Goal: Find specific page/section: Find specific page/section

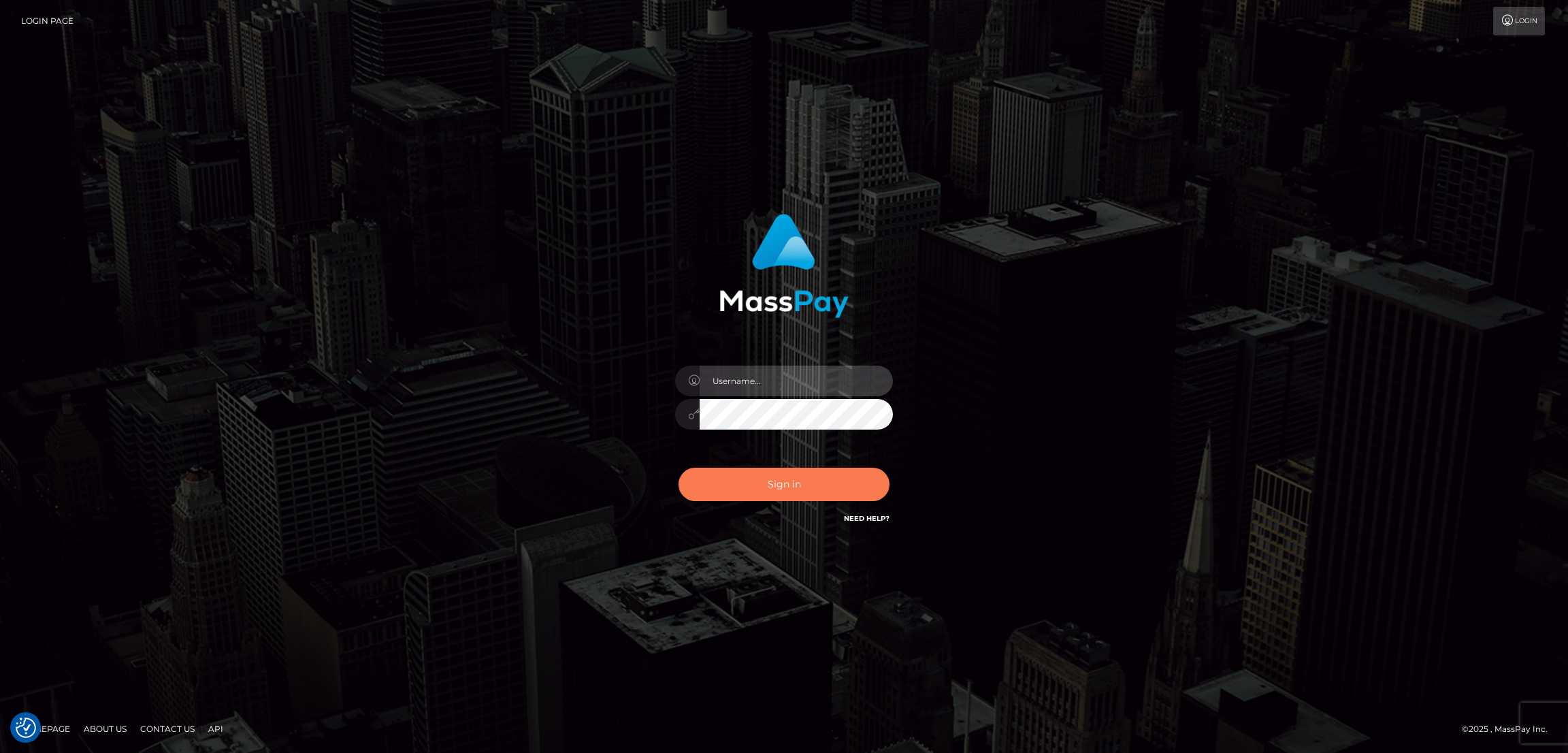
type input "by.es2"
click at [787, 482] on button "Sign in" at bounding box center [783, 484] width 211 height 33
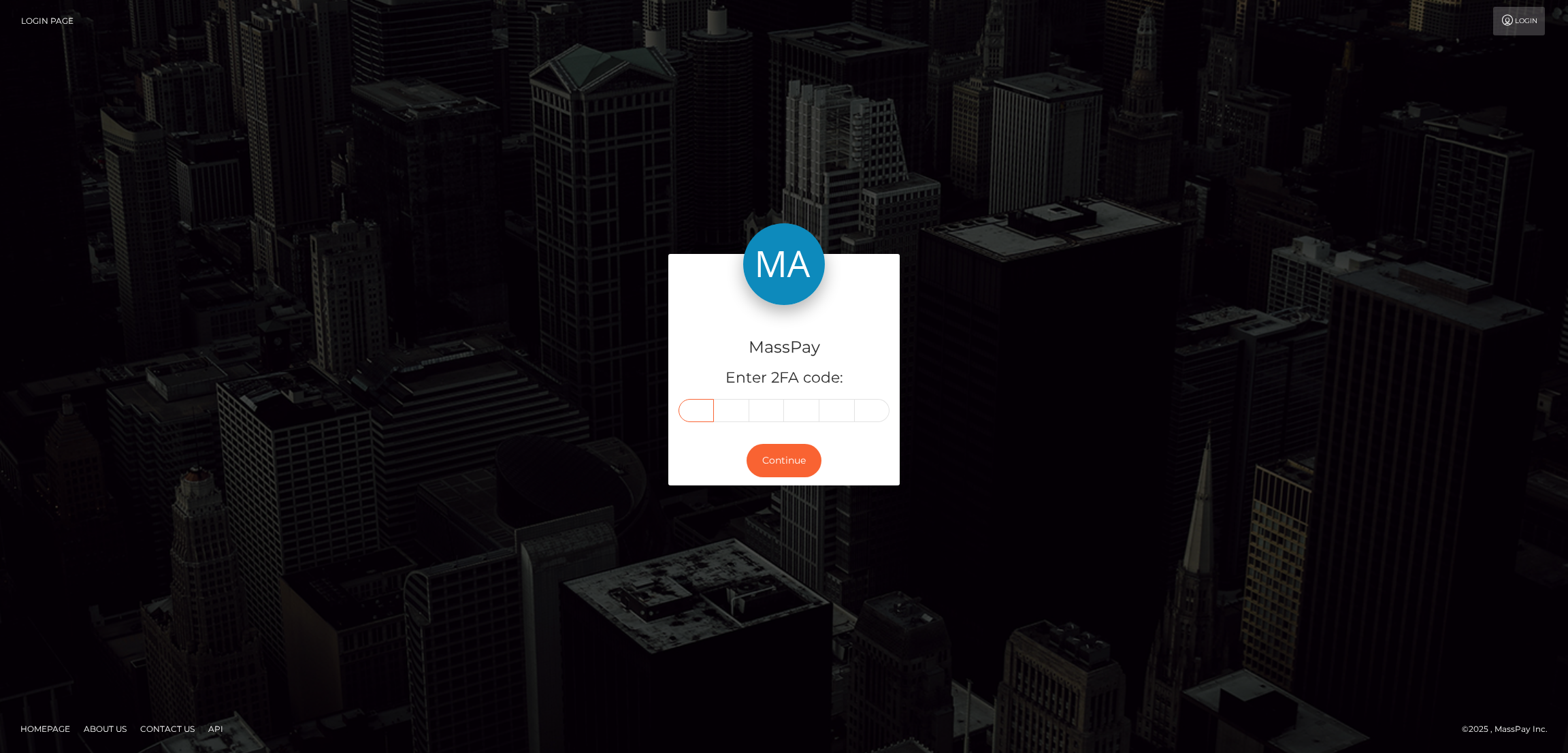
click at [702, 409] on input "text" at bounding box center [696, 410] width 35 height 23
paste input "1"
type input "1"
type input "0"
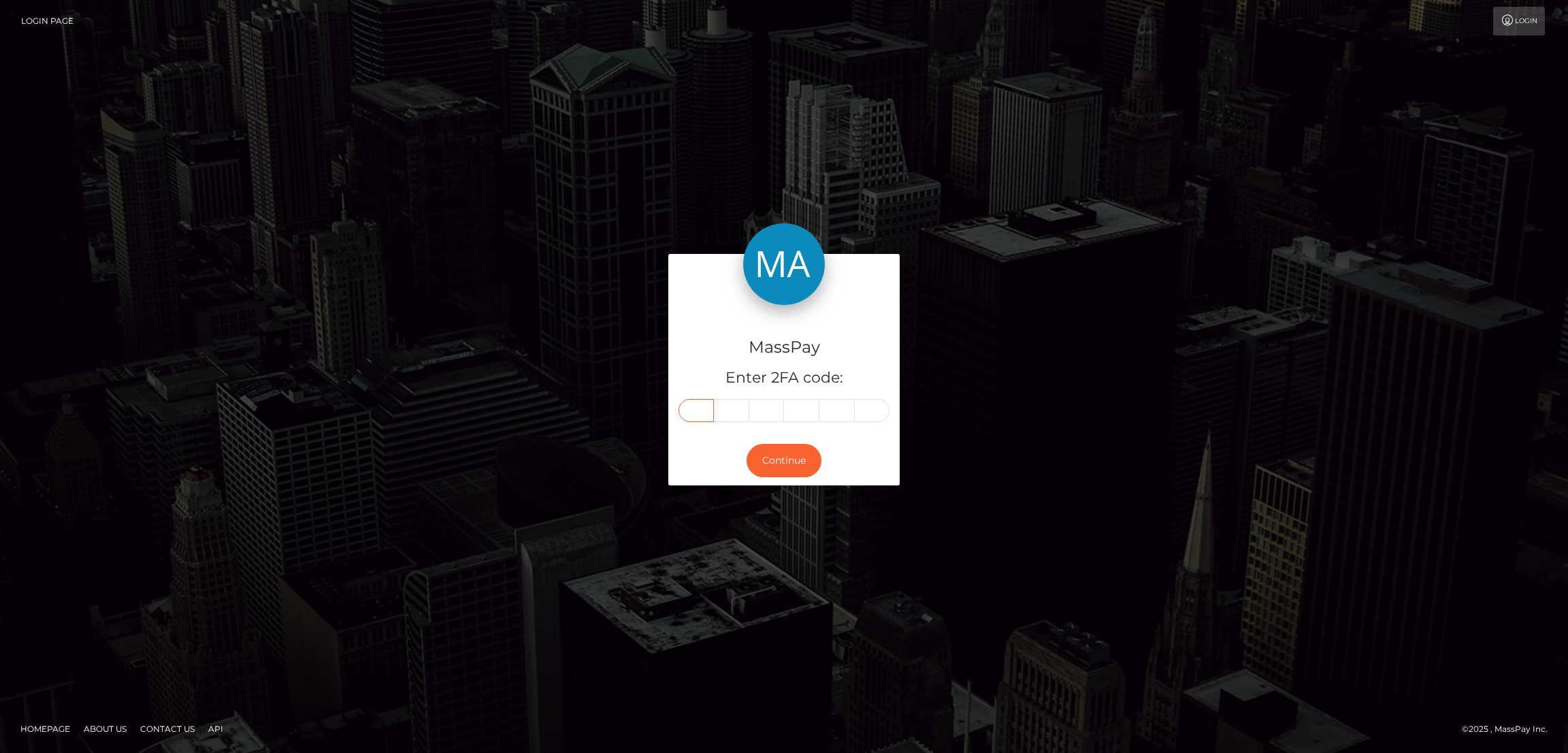
type input "9"
type input "1"
type input "9"
click at [792, 459] on button "Continue" at bounding box center [784, 460] width 75 height 33
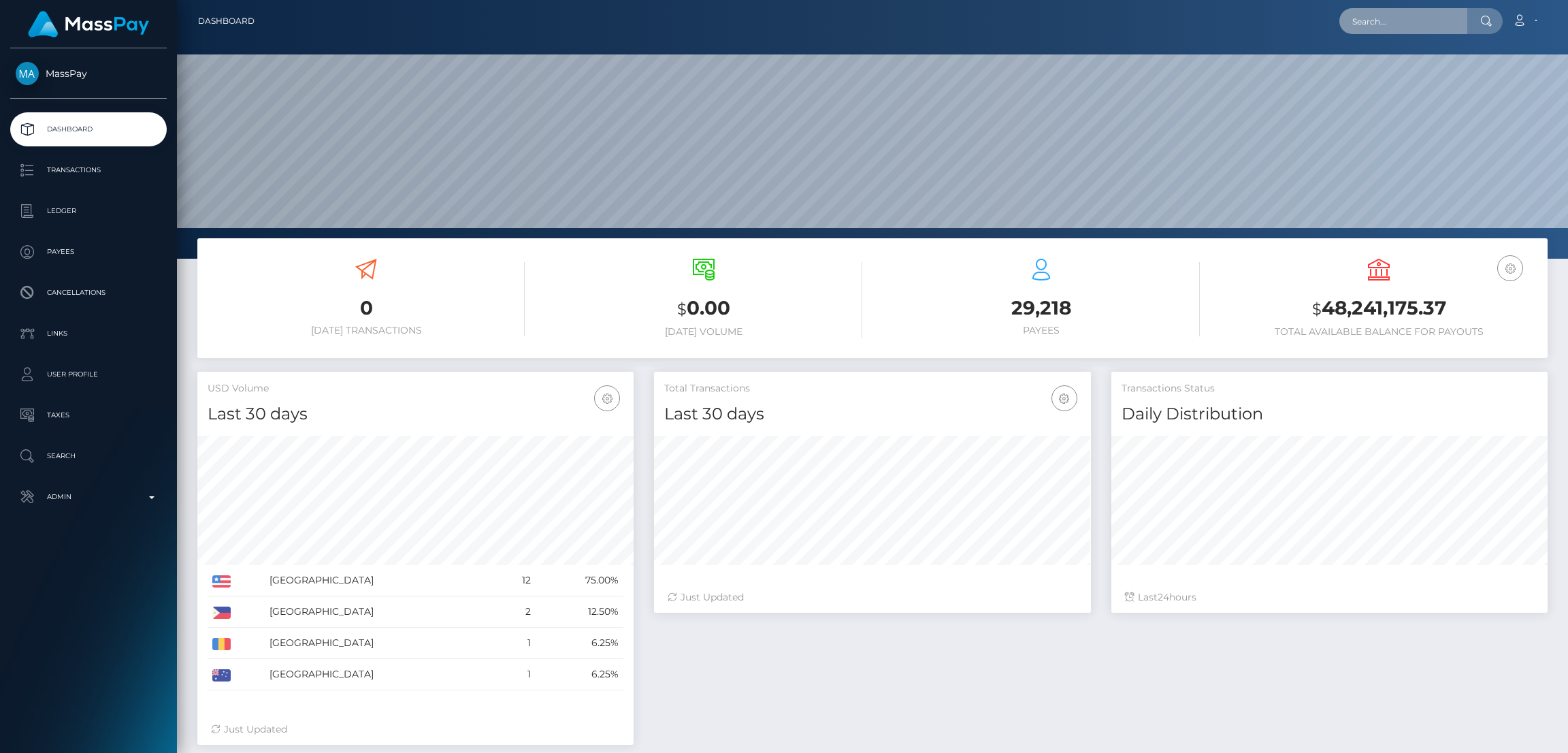
scroll to position [242, 436]
click at [1386, 26] on input "text" at bounding box center [1403, 21] width 128 height 26
paste input "[EMAIL_ADDRESS][DOMAIN_NAME]"
type input "[EMAIL_ADDRESS][DOMAIN_NAME]"
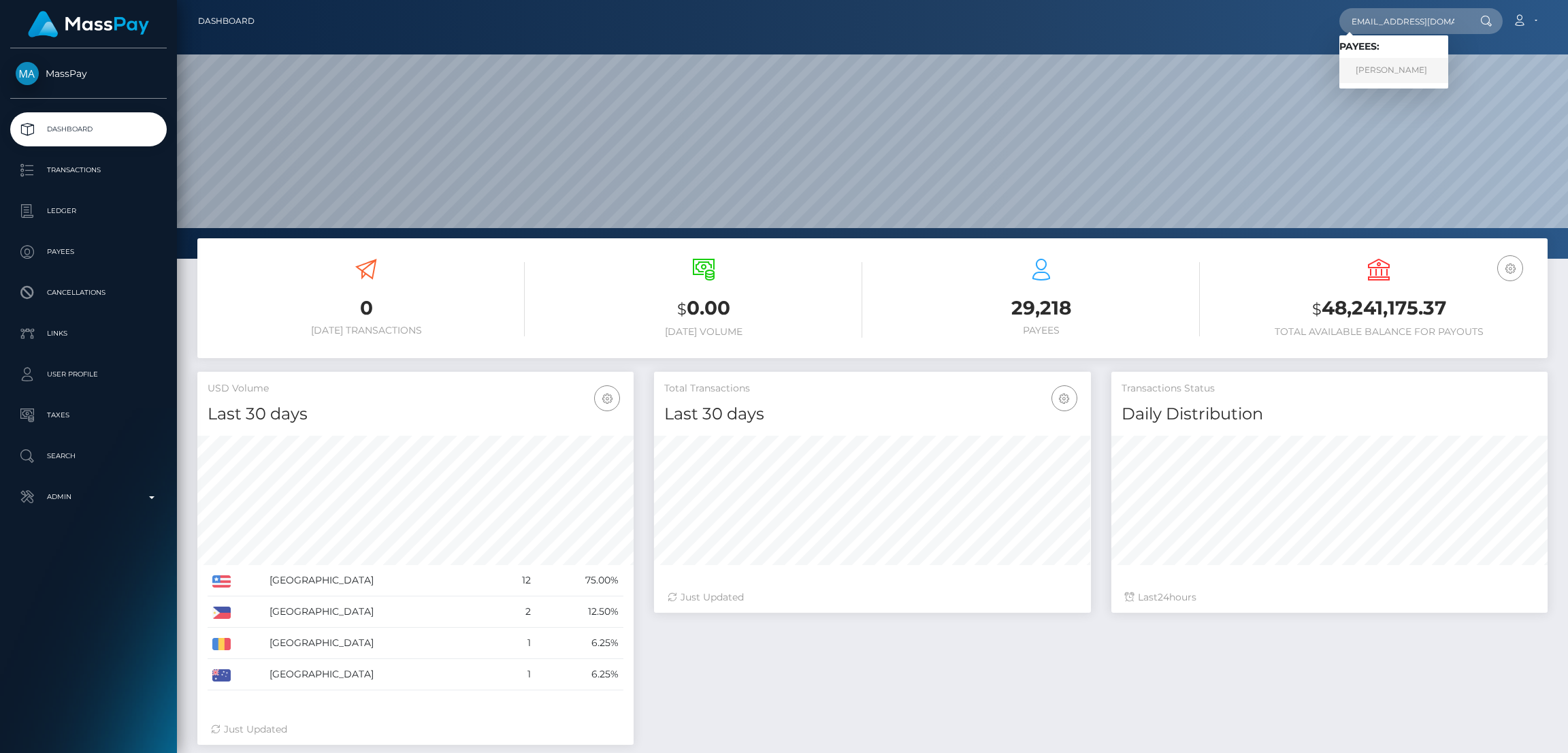
click at [1381, 64] on link "TEVIN NELSON MUSARA" at bounding box center [1394, 70] width 109 height 25
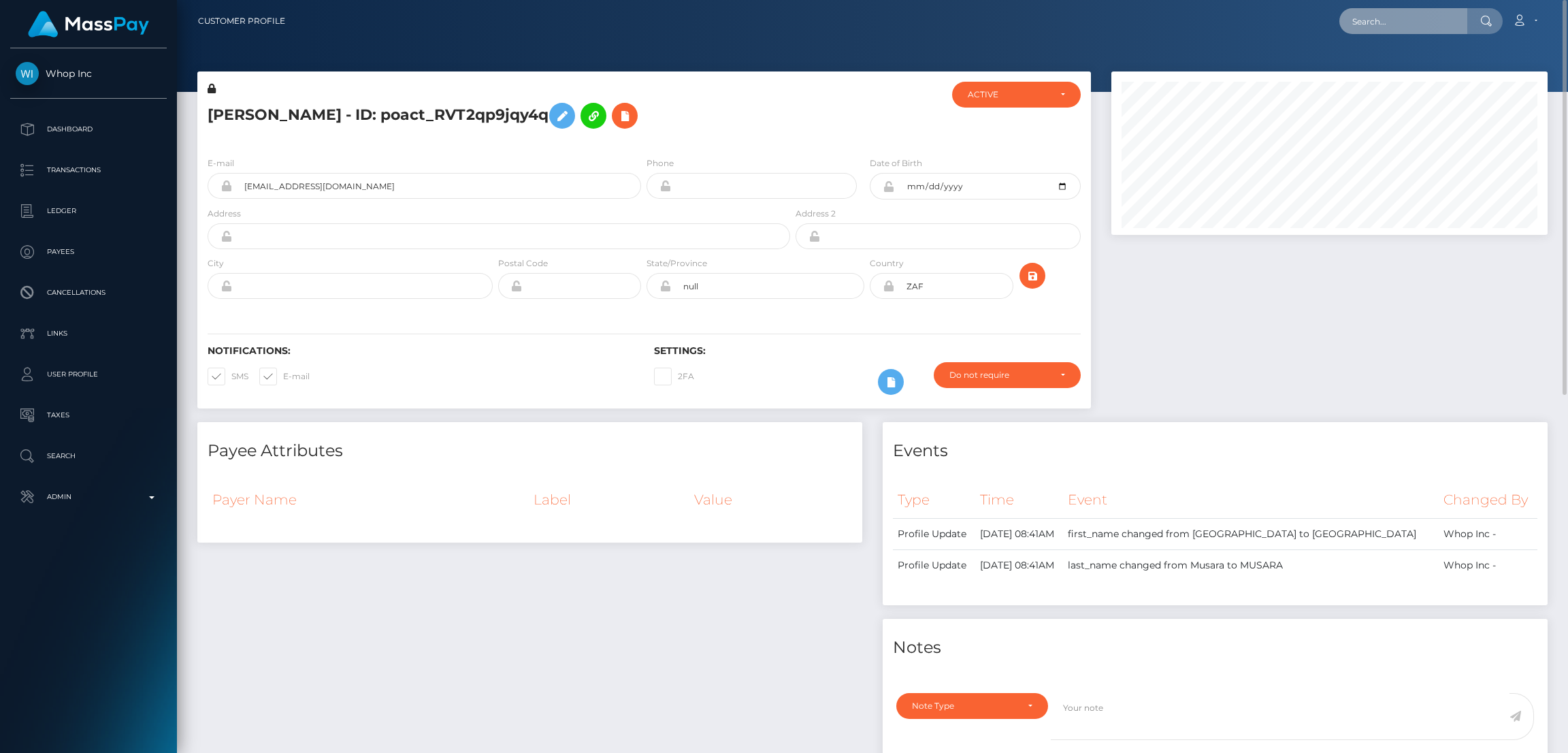
click at [1379, 21] on input "text" at bounding box center [1403, 21] width 128 height 26
paste input "[EMAIL_ADDRESS][DOMAIN_NAME]"
type input "[EMAIL_ADDRESS][DOMAIN_NAME]"
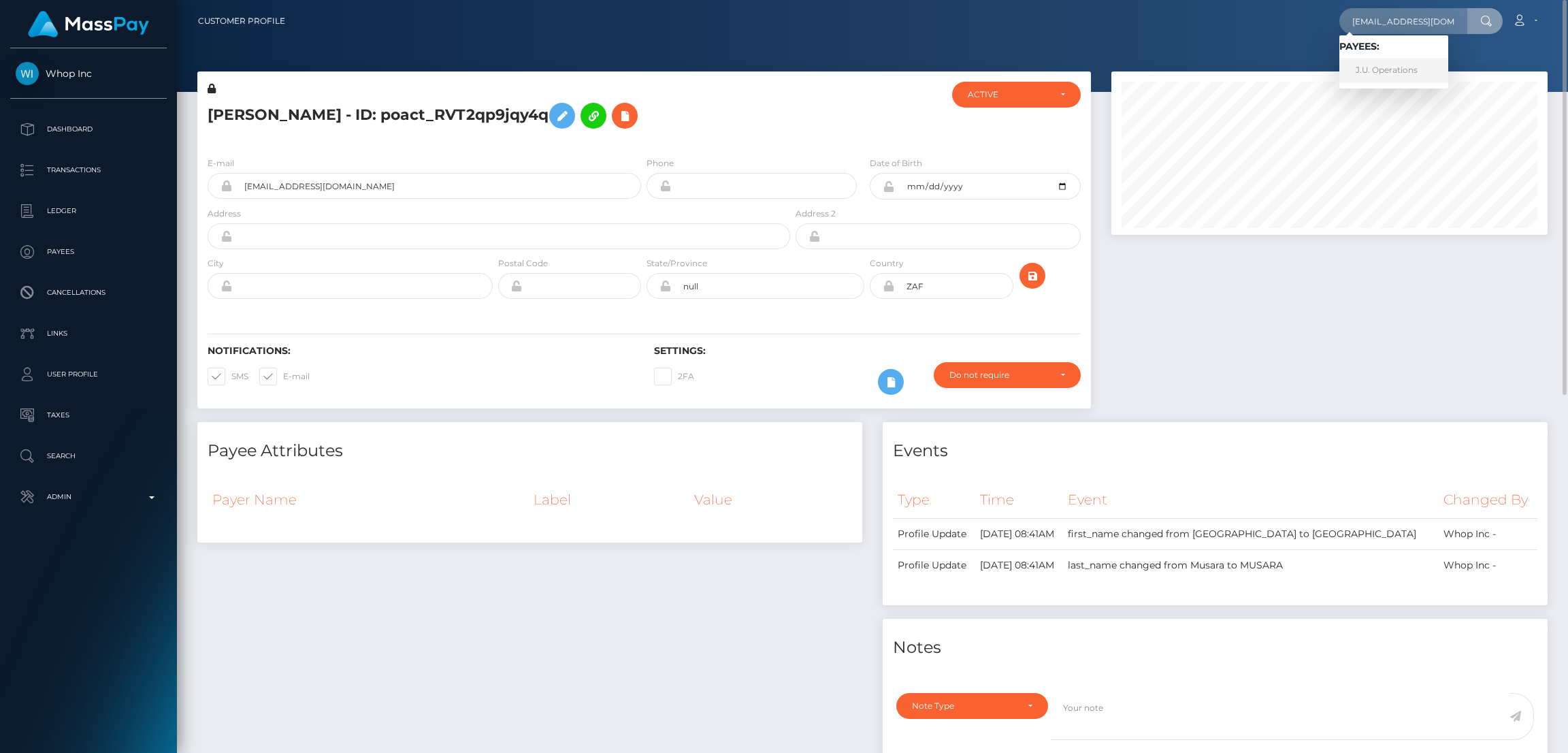
click at [1386, 59] on link "J.U. Operations" at bounding box center [1394, 70] width 109 height 25
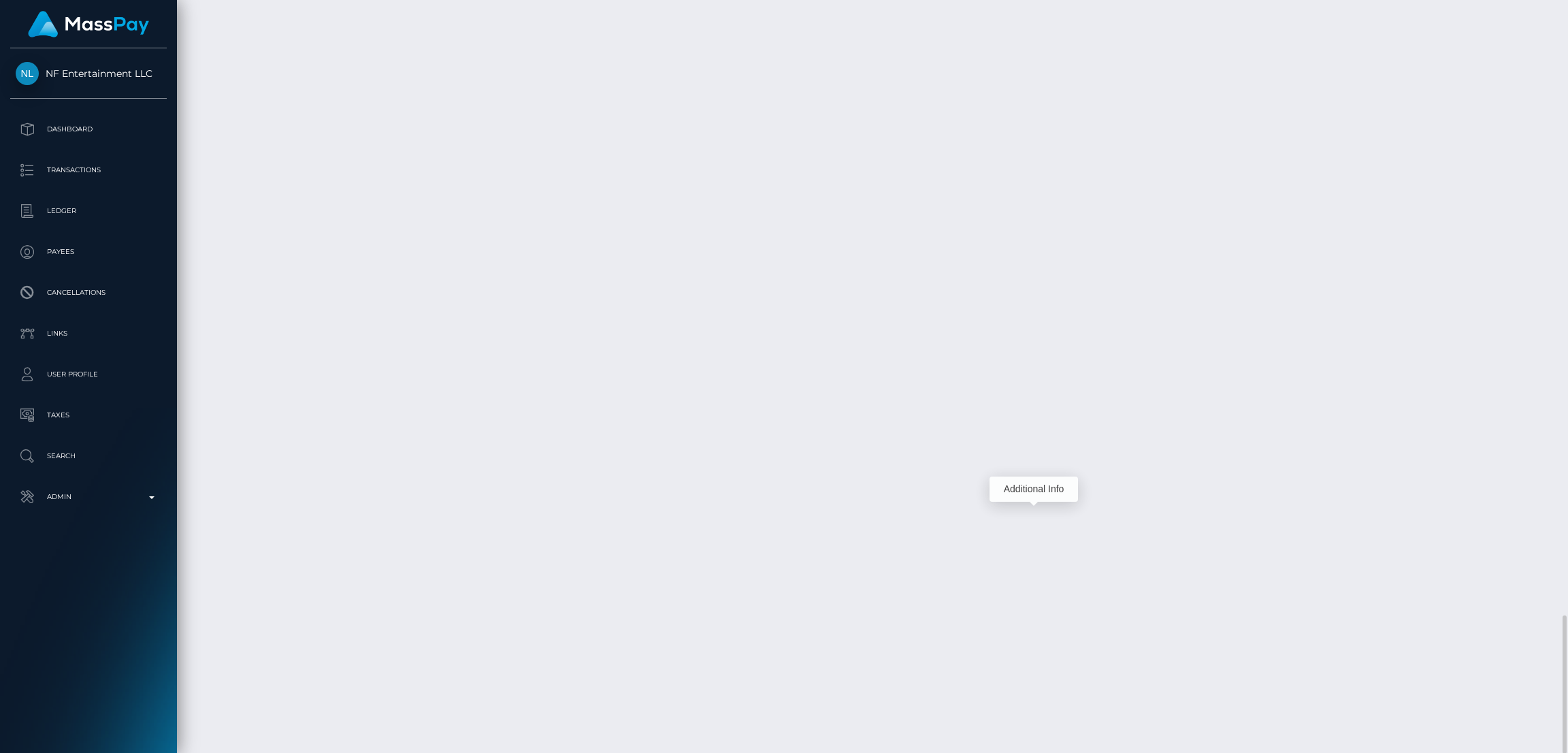
scroll to position [162, 436]
drag, startPoint x: 1058, startPoint y: 512, endPoint x: 1118, endPoint y: 511, distance: 60.0
copy td "$8,351.43 USD"
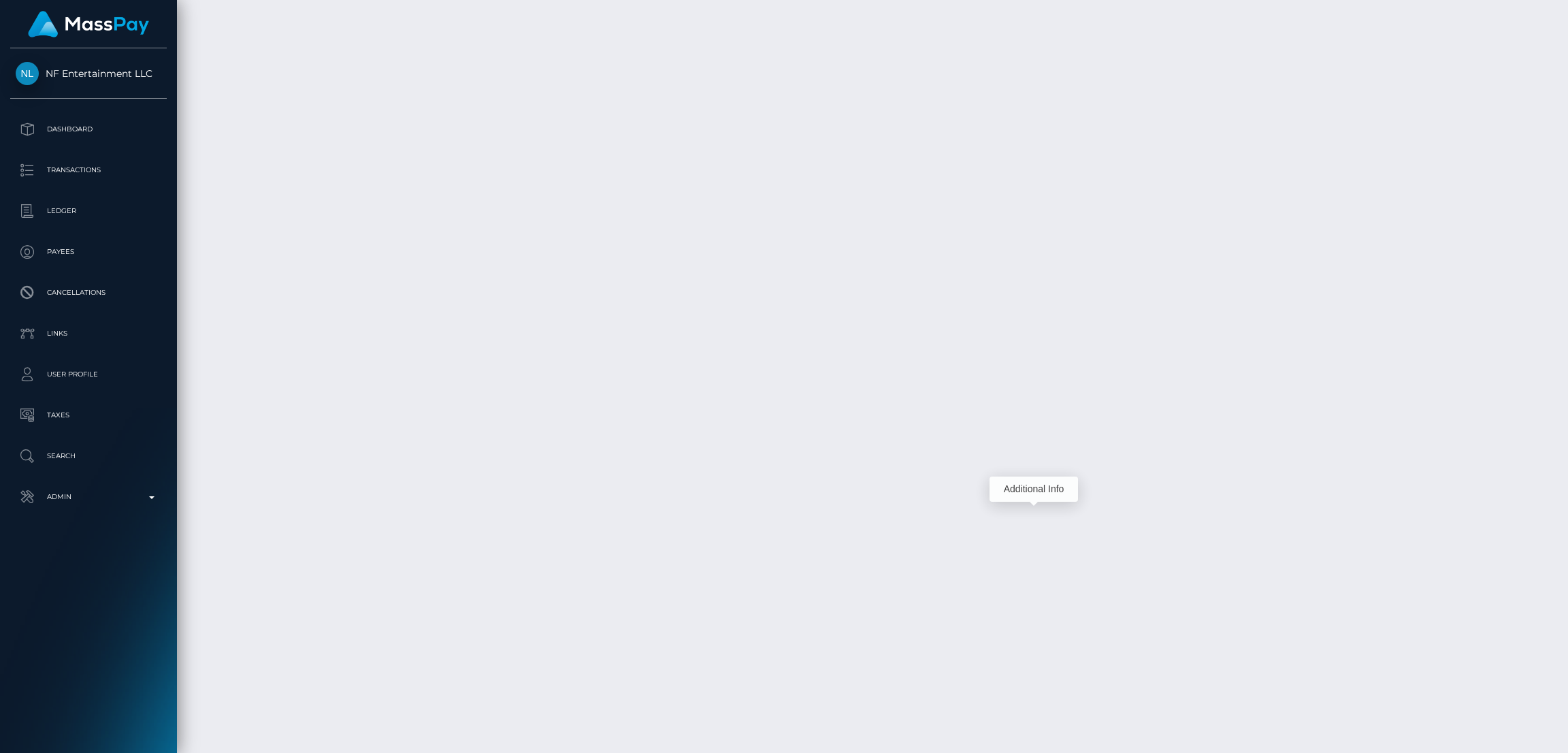
click at [1036, 486] on div "Additional Info" at bounding box center [1033, 489] width 88 height 25
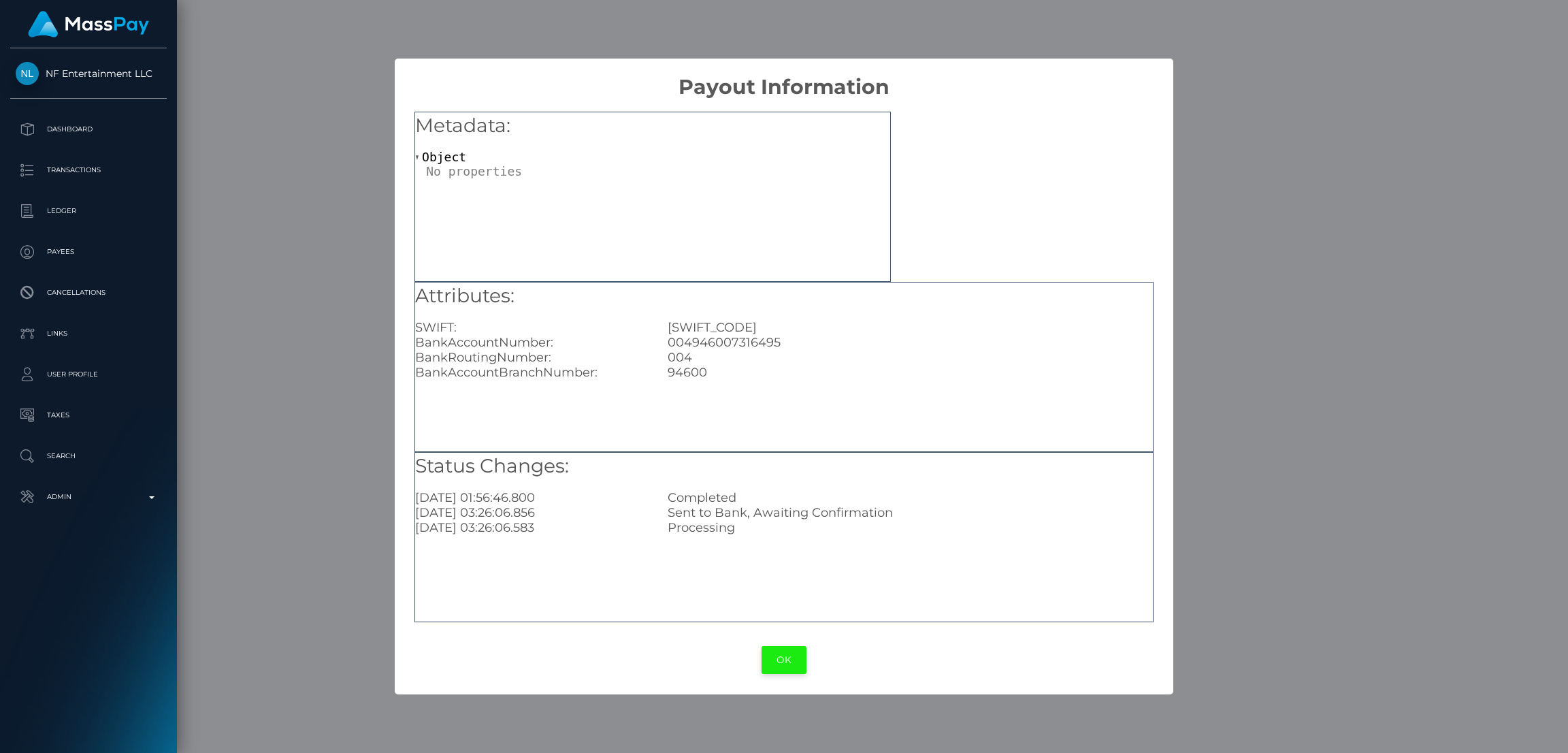
click at [781, 663] on button "OK" at bounding box center [783, 660] width 45 height 28
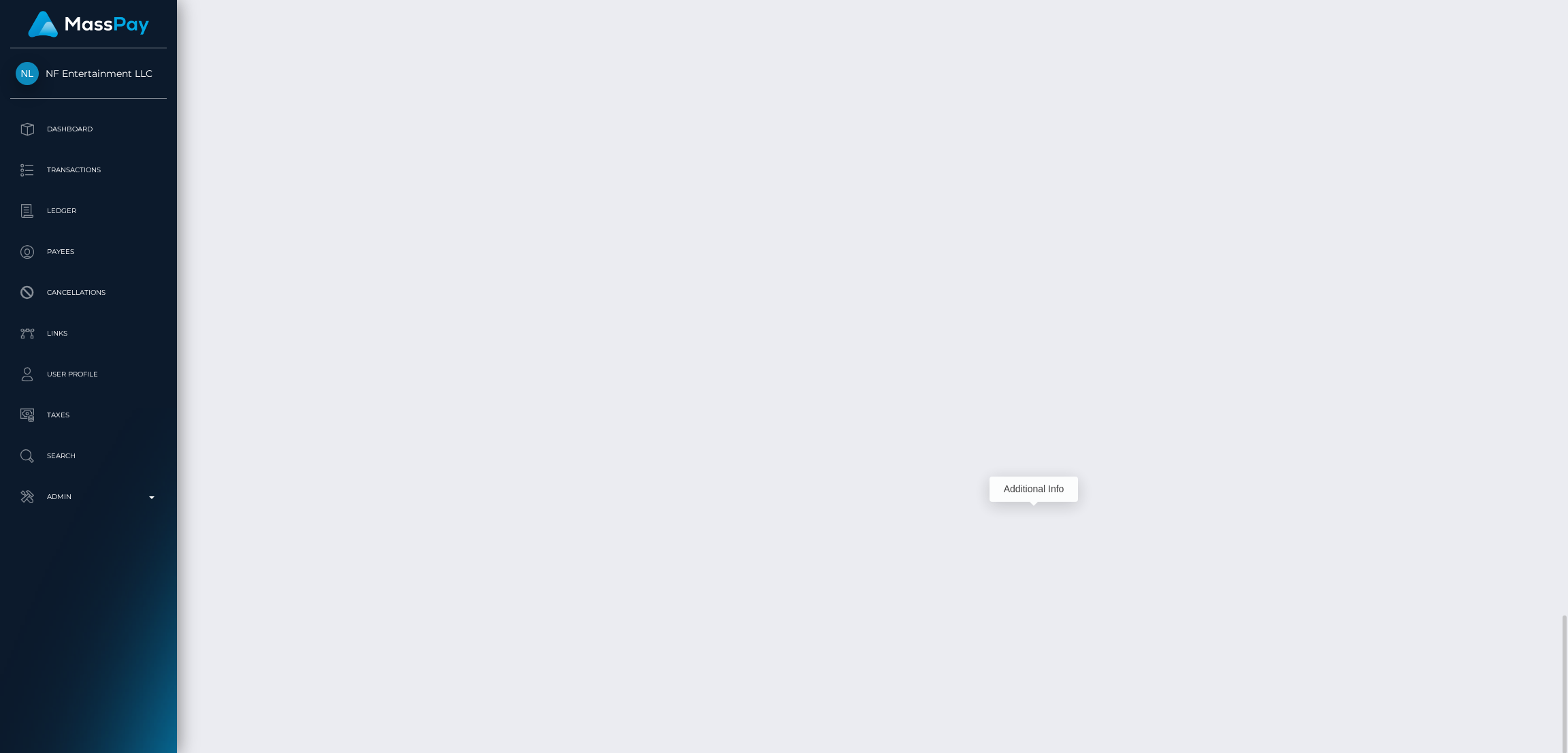
click at [1029, 486] on div "Additional Info" at bounding box center [1033, 489] width 88 height 25
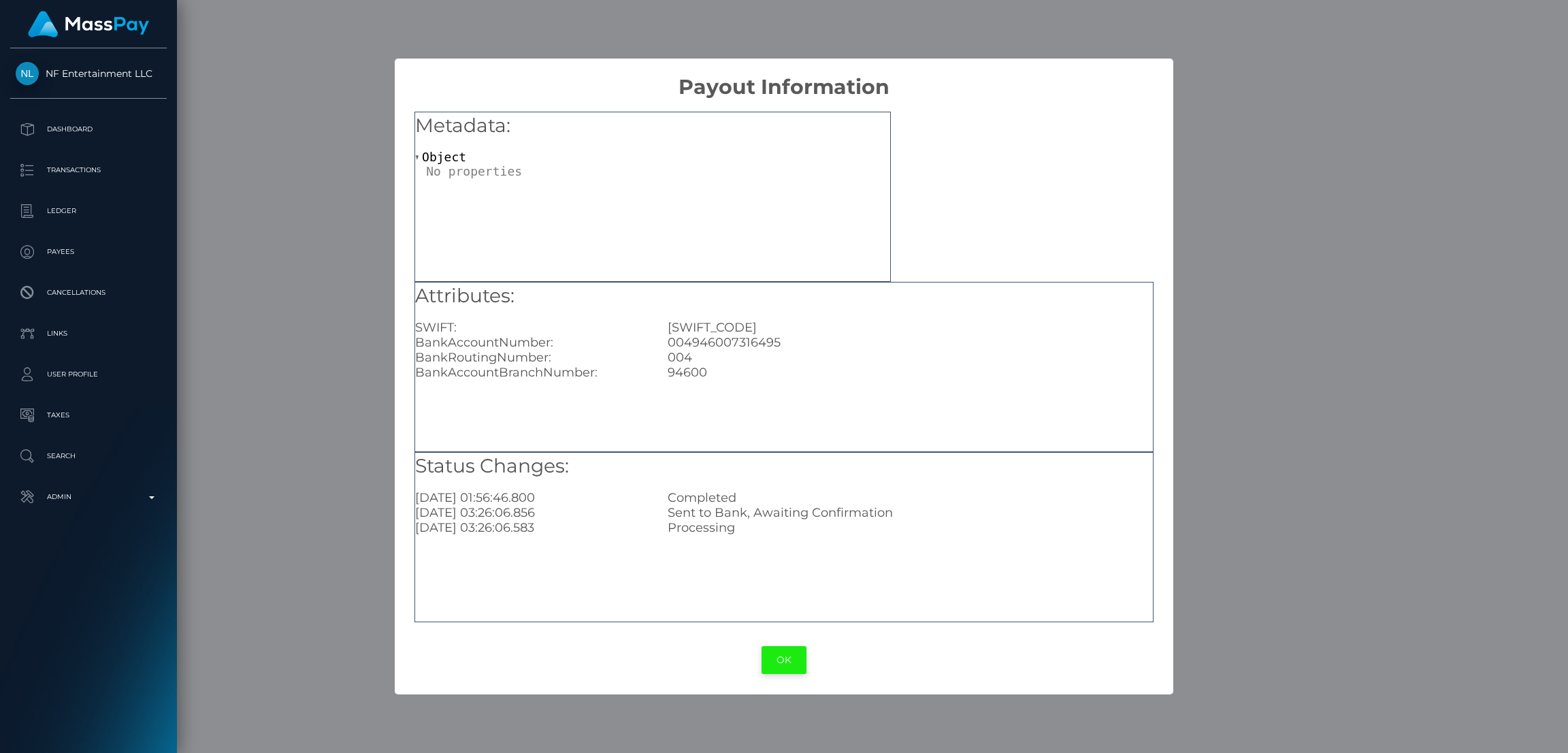
click at [792, 655] on button "OK" at bounding box center [783, 660] width 45 height 28
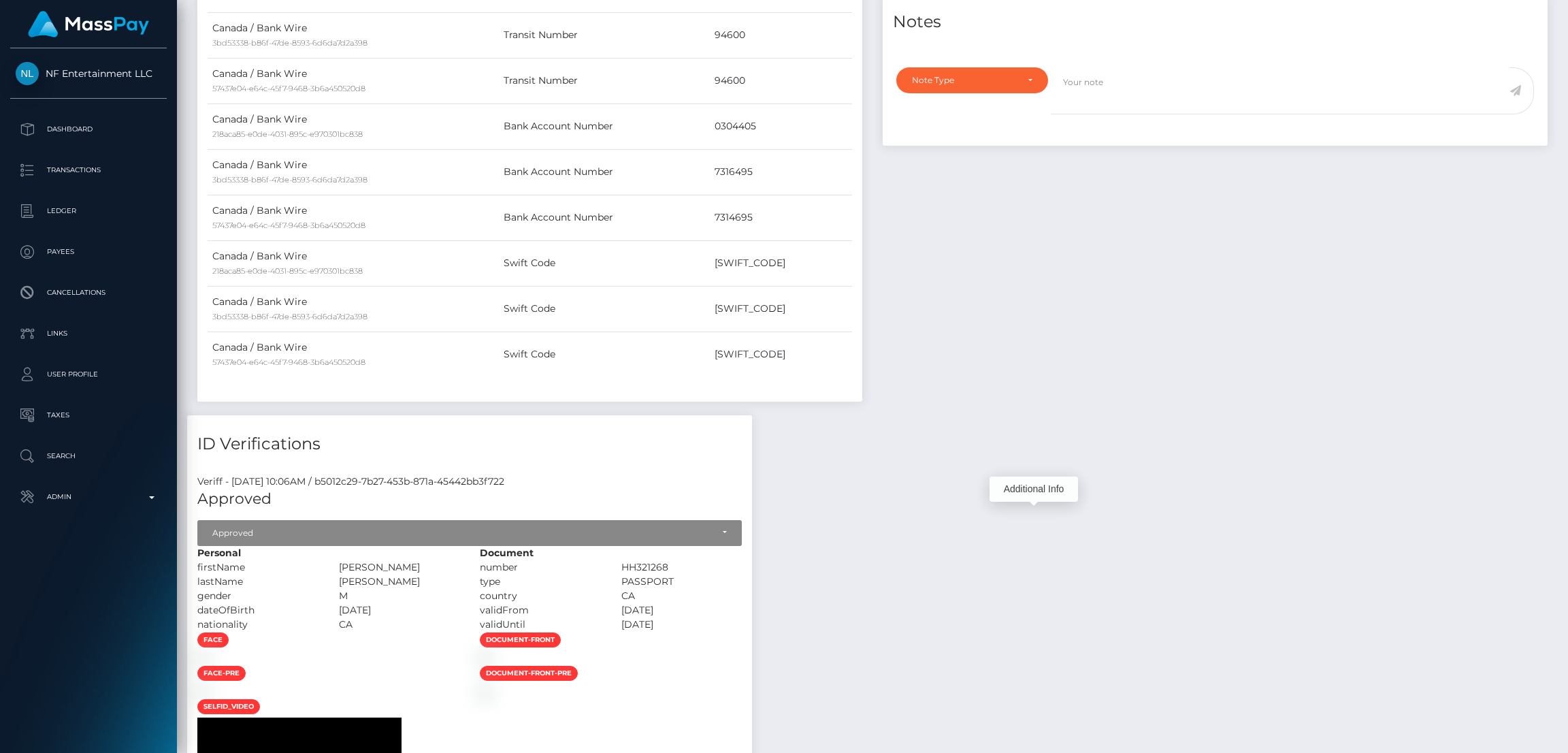
scroll to position [0, 0]
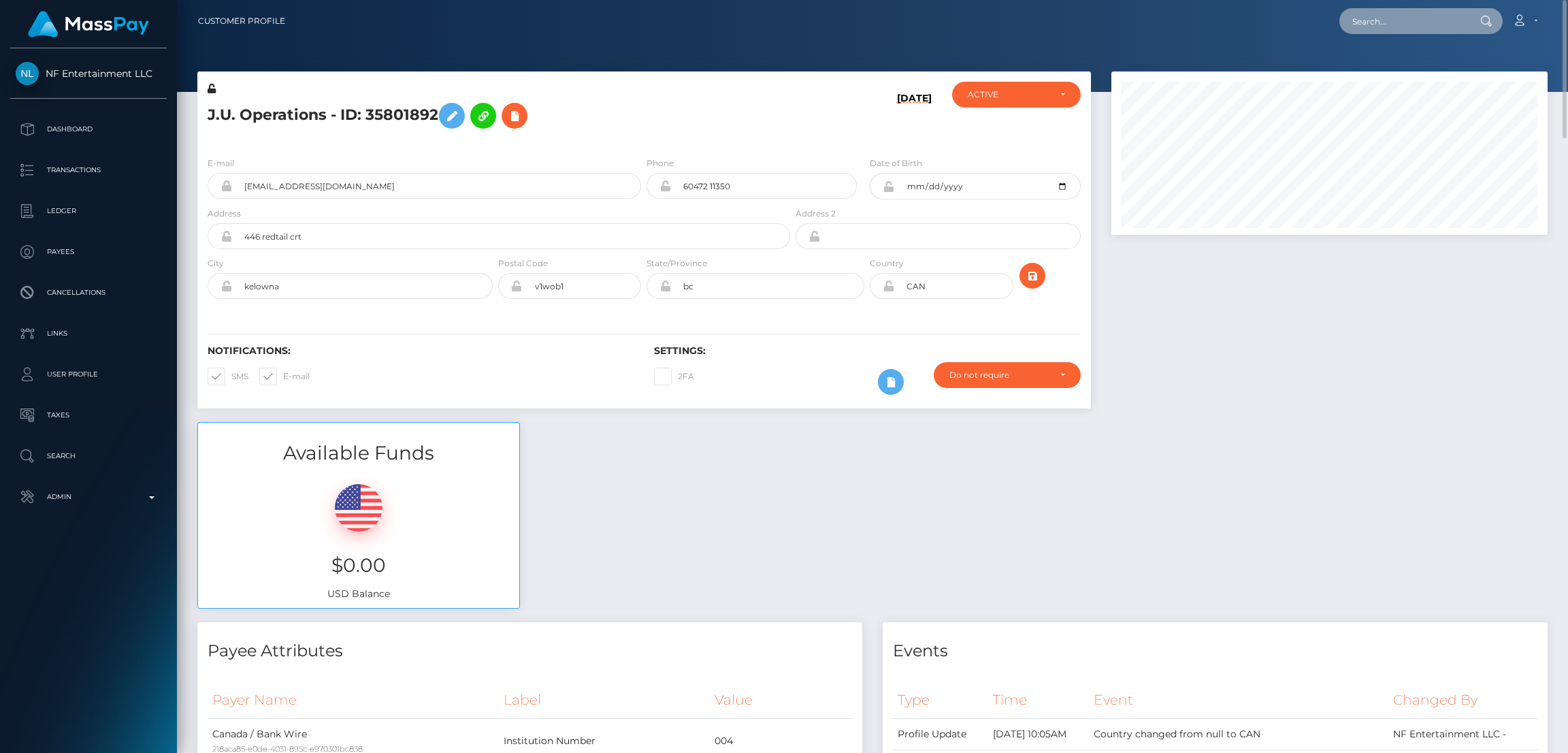
click at [1367, 23] on input "text" at bounding box center [1403, 21] width 128 height 26
paste input "mcclellanbreanne2@gmail.com"
type input "mcclellanbreanne2@gmail.com"
click at [1383, 70] on link "BREANNE MCCLELLAN" at bounding box center [1394, 70] width 109 height 25
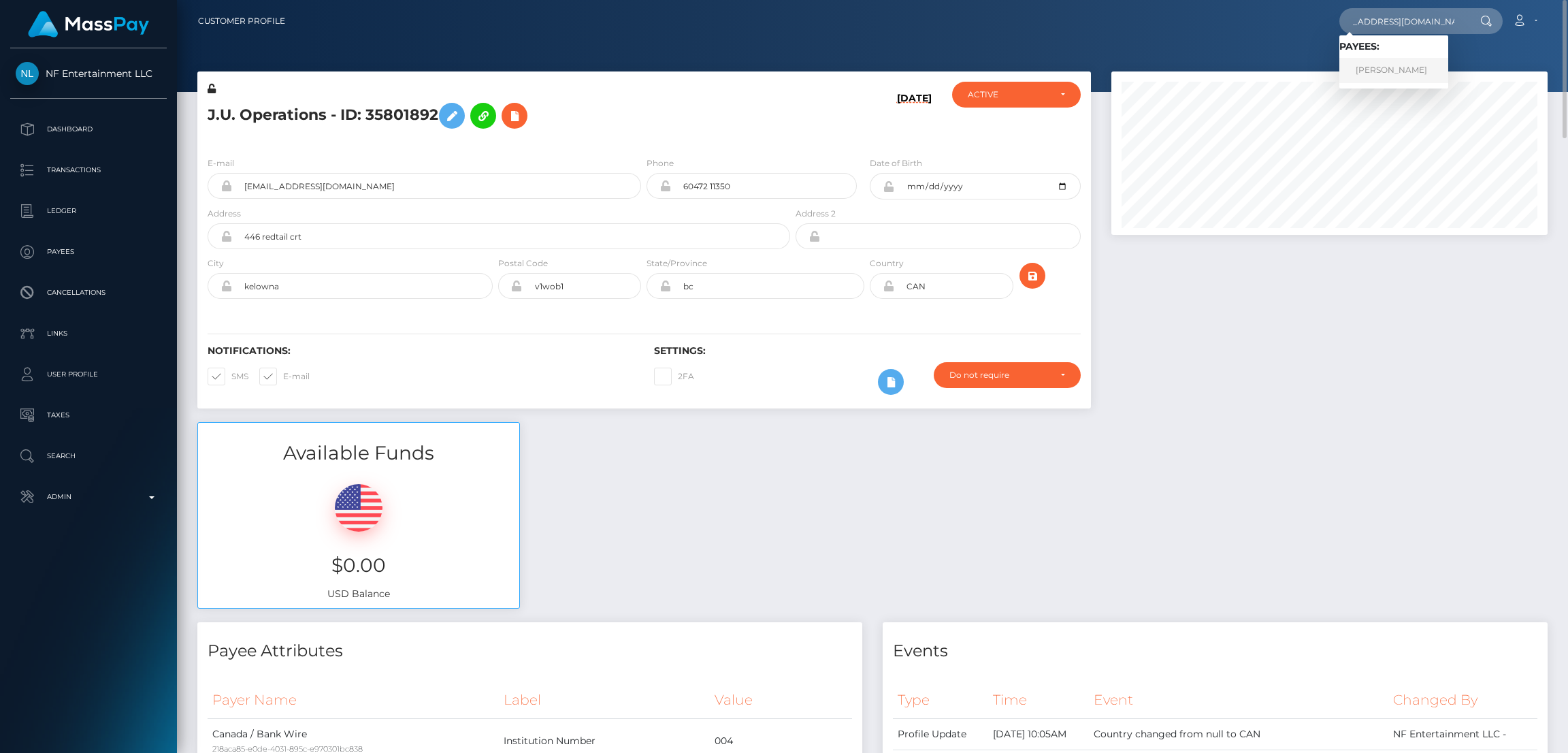
scroll to position [0, 0]
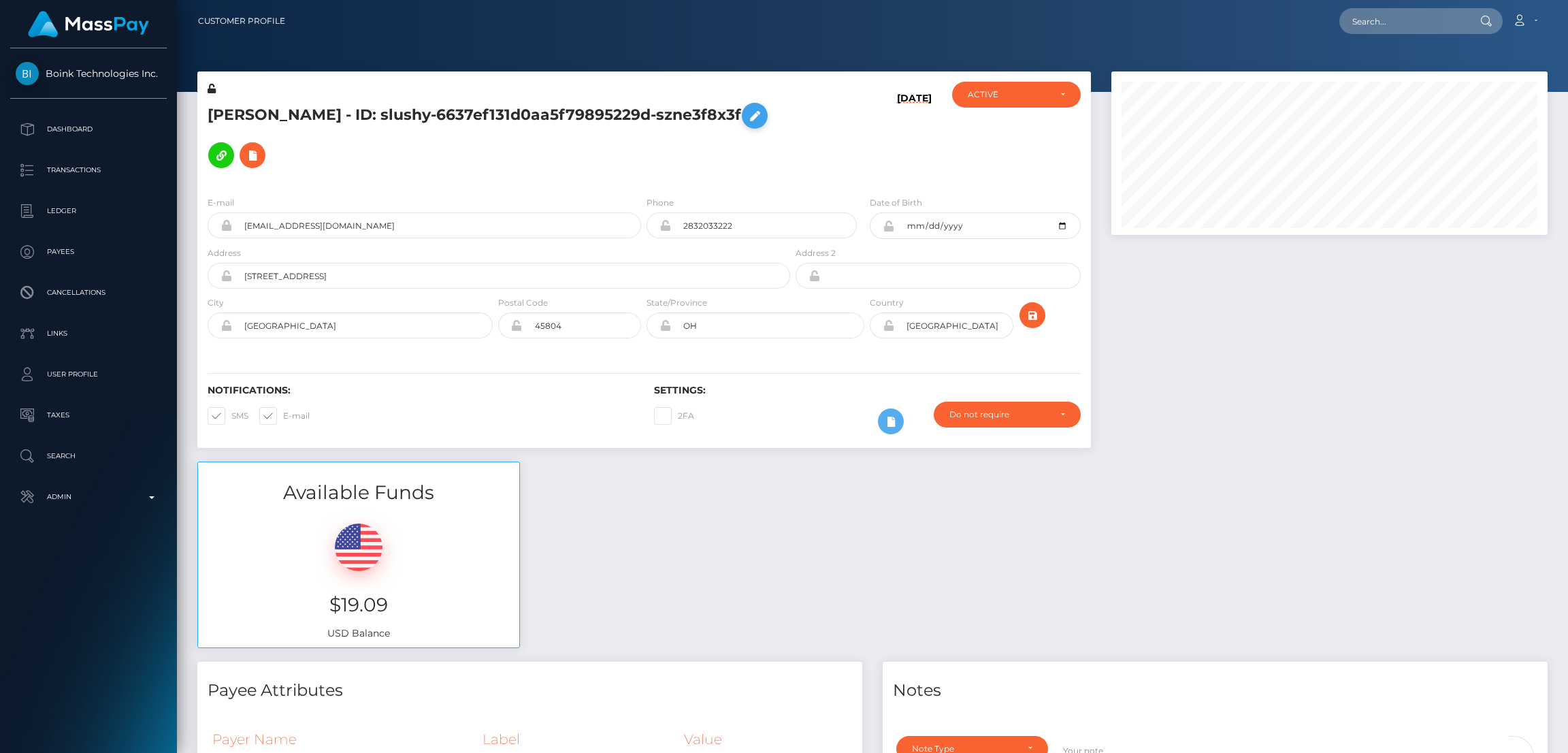
scroll to position [162, 436]
click at [747, 124] on icon at bounding box center [755, 116] width 17 height 17
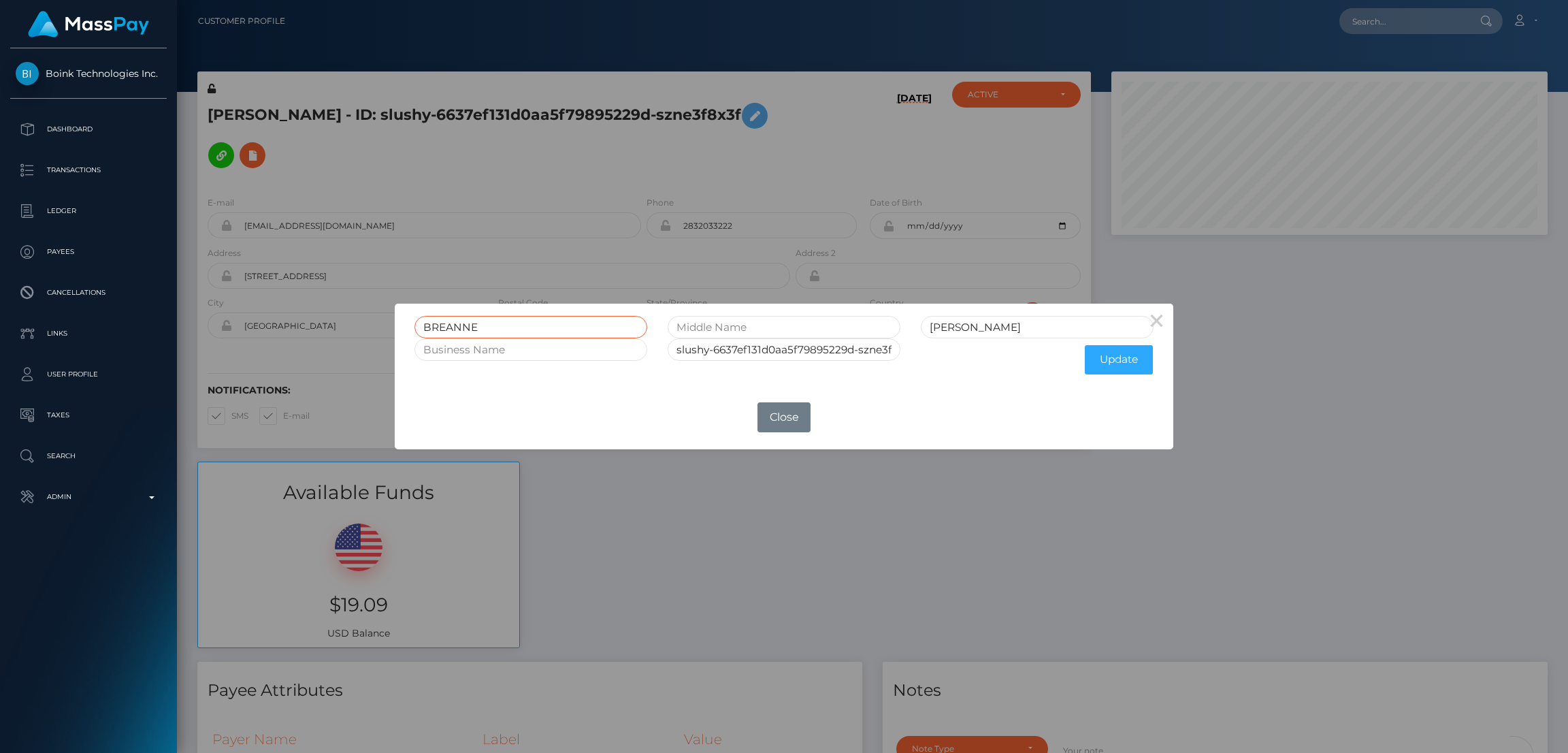
click at [459, 320] on input "BREANNE" at bounding box center [530, 327] width 233 height 23
click at [778, 413] on button "Close" at bounding box center [783, 417] width 53 height 30
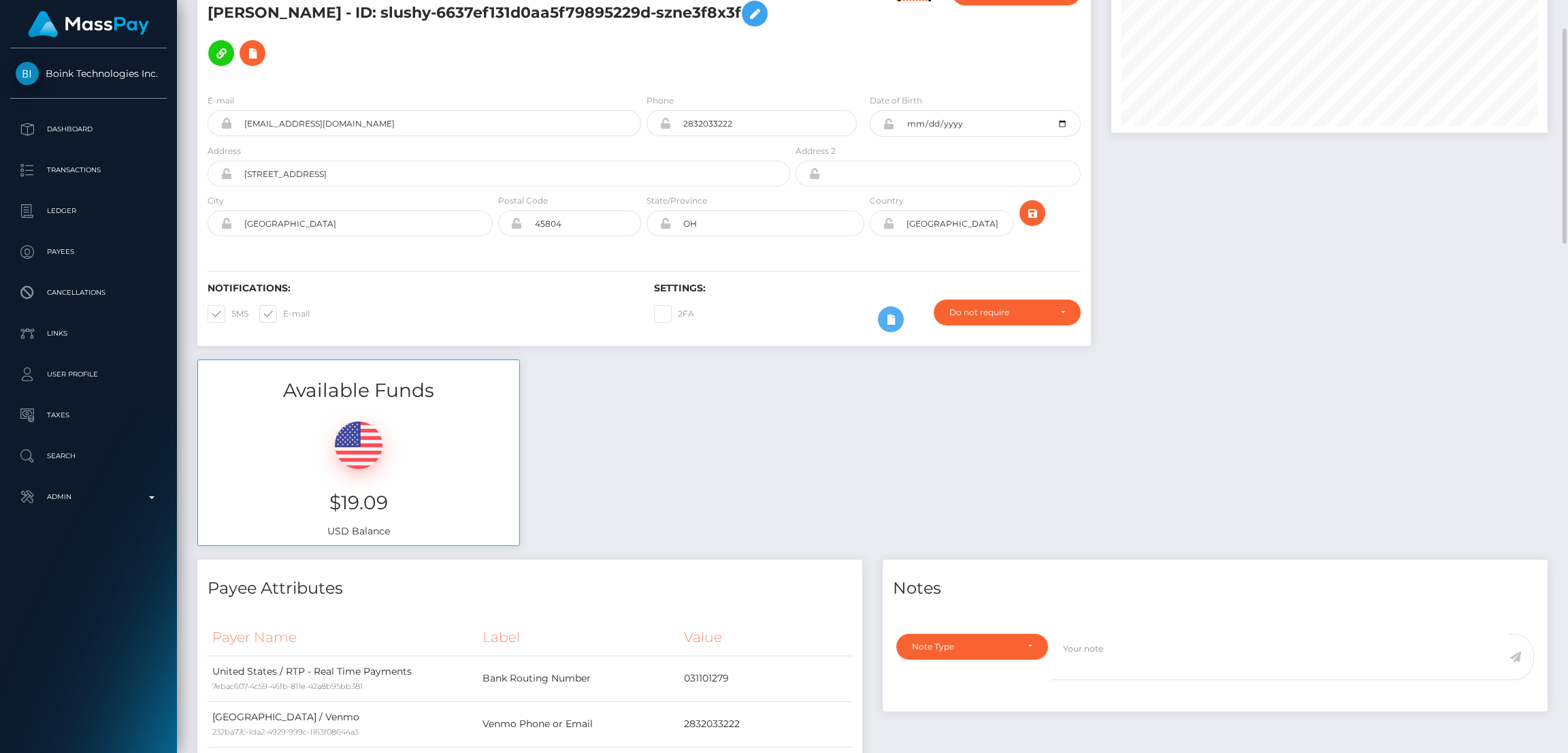
scroll to position [0, 0]
